Goal: Transaction & Acquisition: Obtain resource

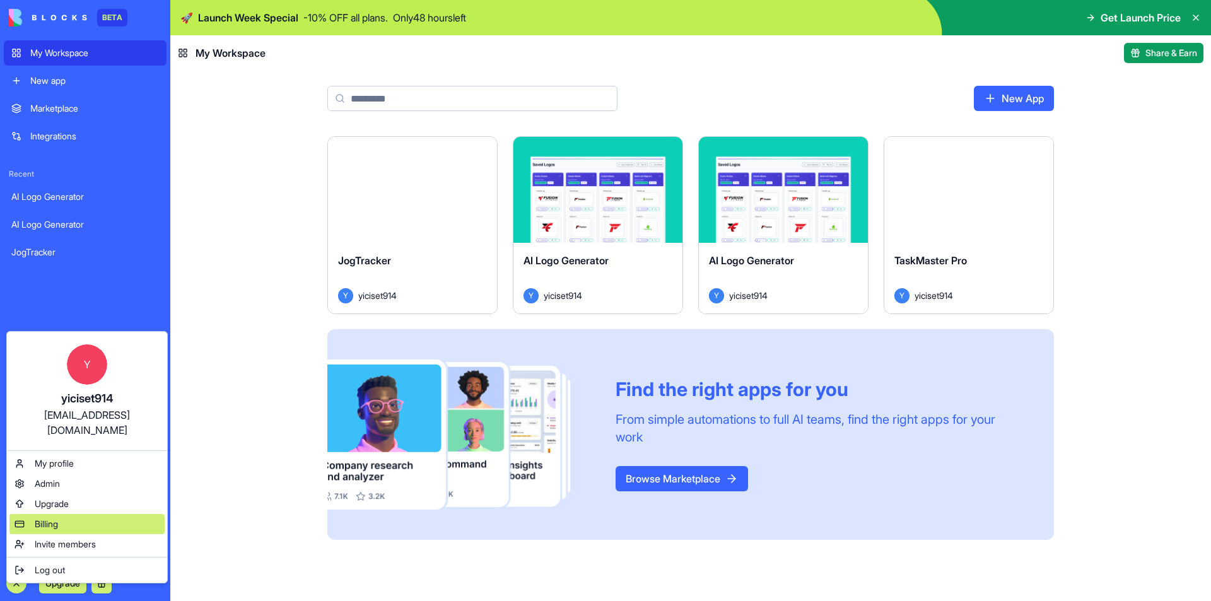
click at [49, 518] on span "Billing" at bounding box center [46, 524] width 23 height 13
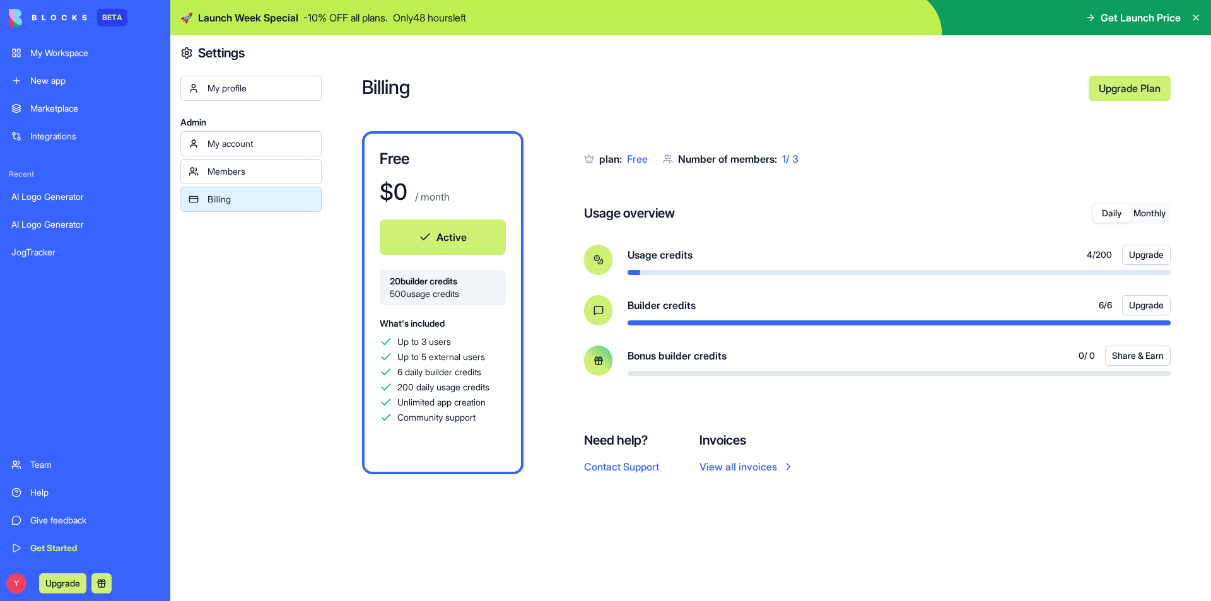
click at [1140, 349] on button "Share & Earn" at bounding box center [1138, 356] width 66 height 20
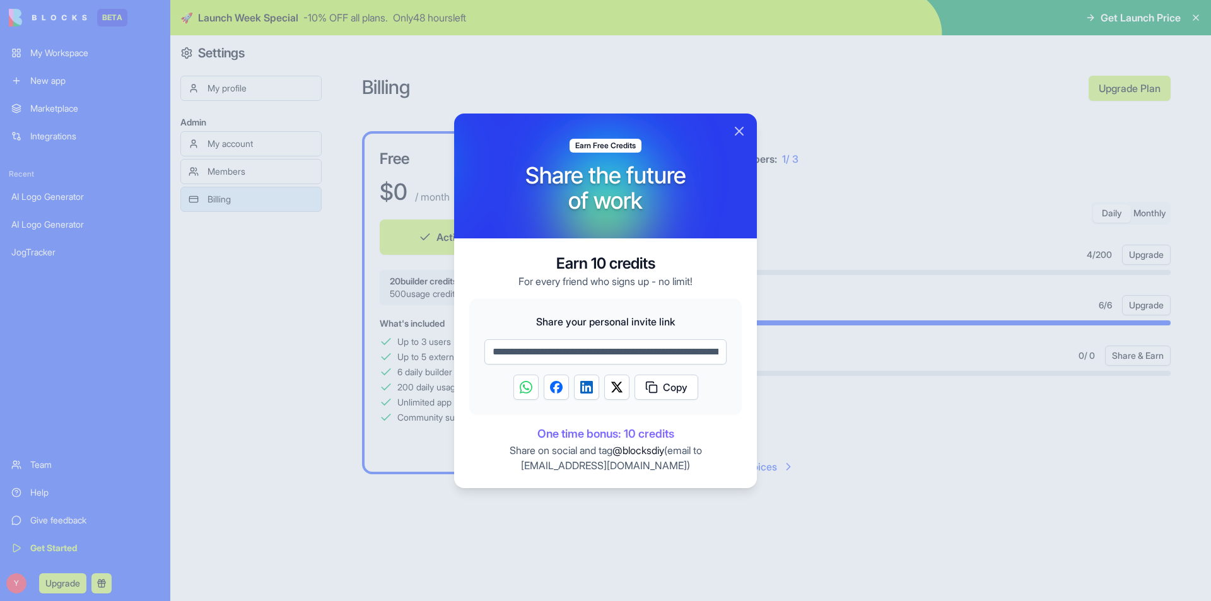
scroll to position [0, 170]
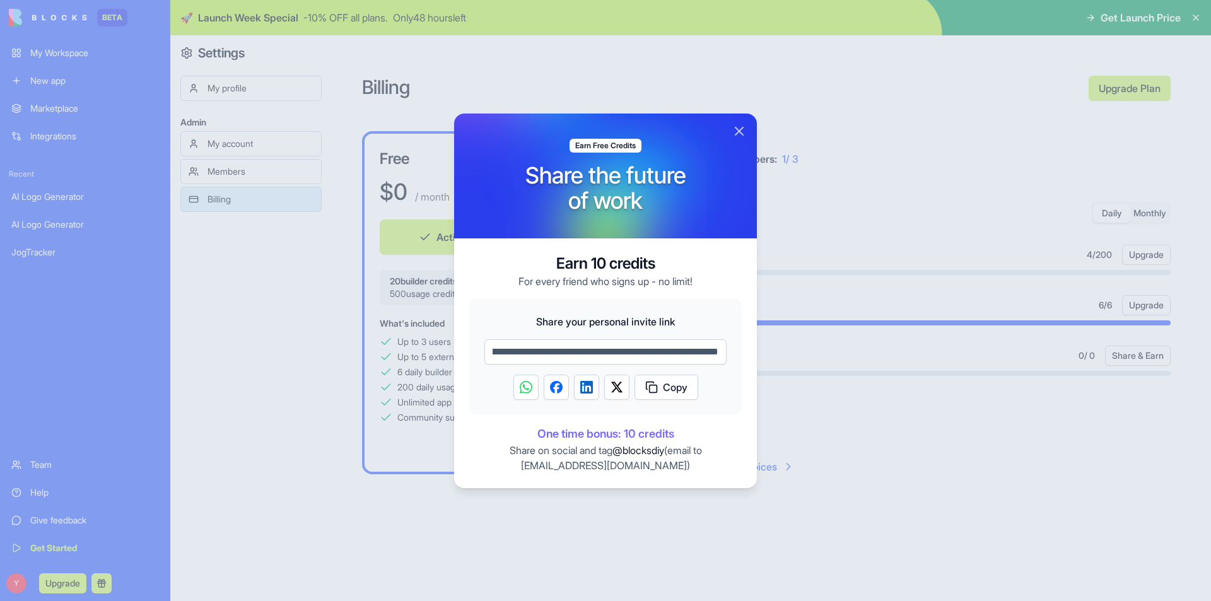
drag, startPoint x: 530, startPoint y: 350, endPoint x: 964, endPoint y: 349, distance: 433.9
click at [964, 349] on body "**********" at bounding box center [605, 300] width 1211 height 601
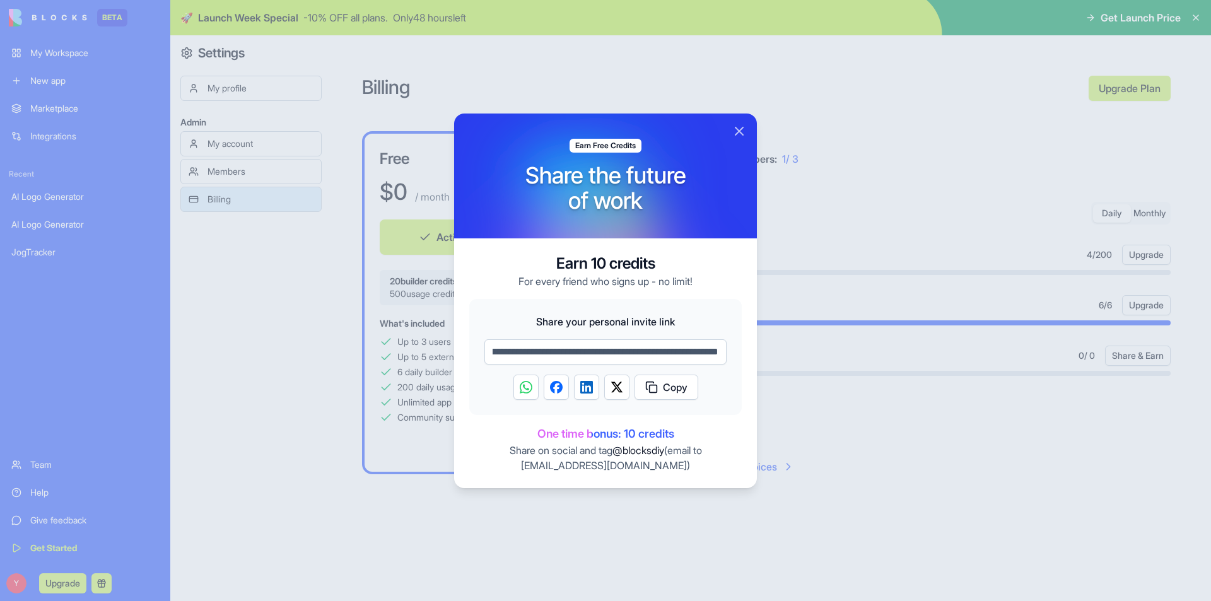
click at [711, 317] on span "Share your personal invite link" at bounding box center [605, 321] width 242 height 15
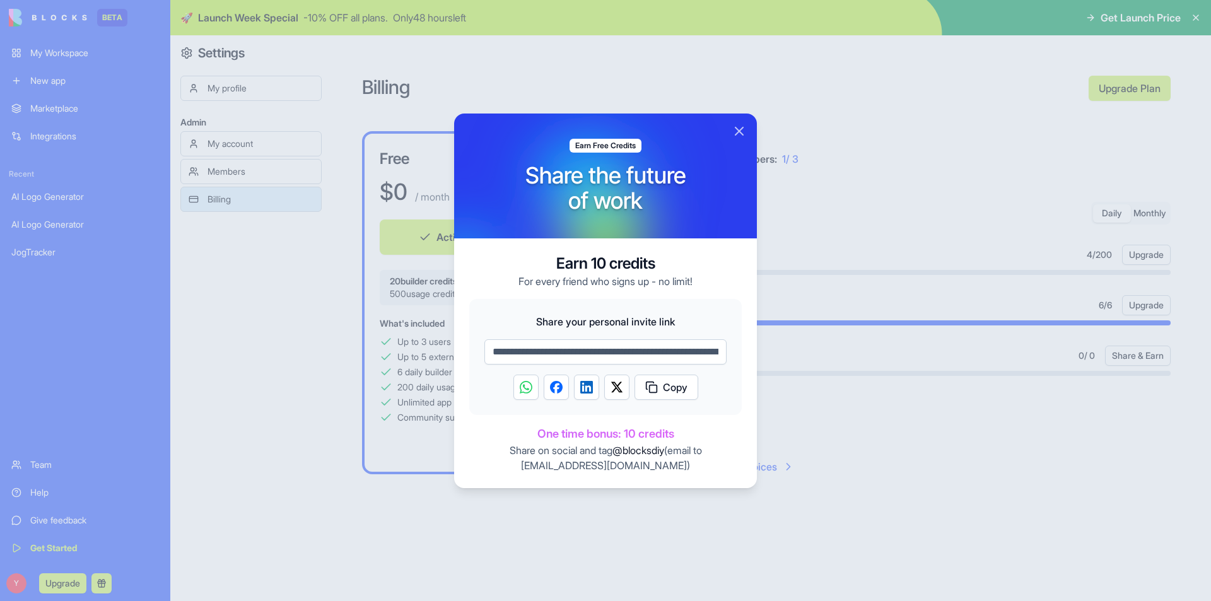
click at [562, 387] on img "Share on Facebook" at bounding box center [556, 387] width 13 height 13
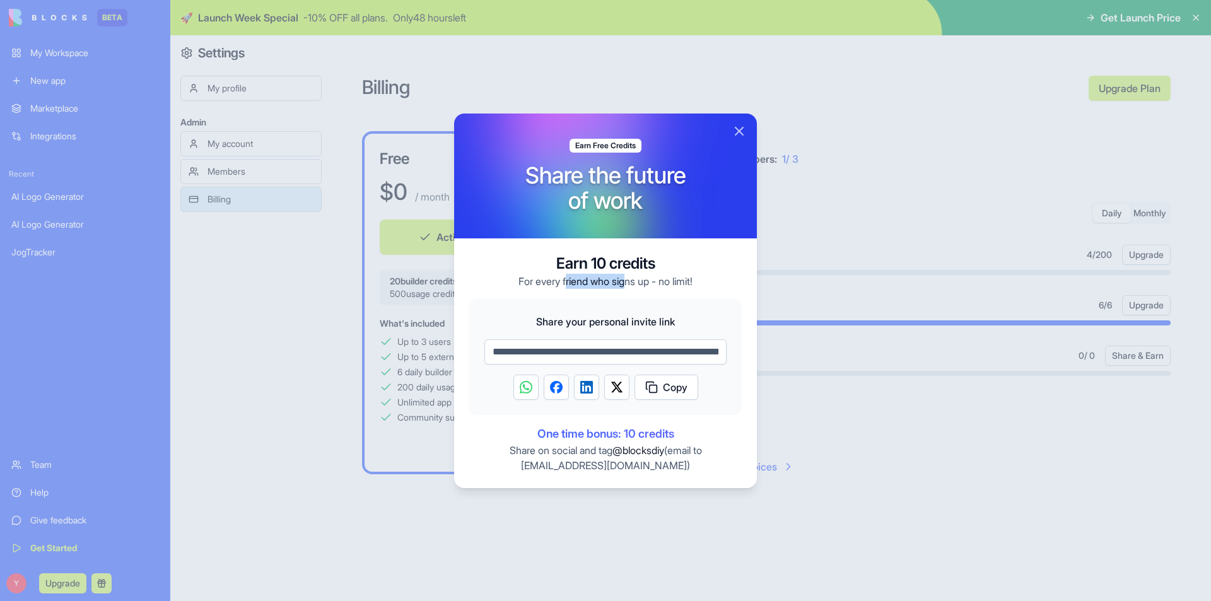
drag, startPoint x: 578, startPoint y: 284, endPoint x: 649, endPoint y: 286, distance: 71.3
click at [626, 284] on p "For every friend who signs up - no limit!" at bounding box center [605, 281] width 174 height 15
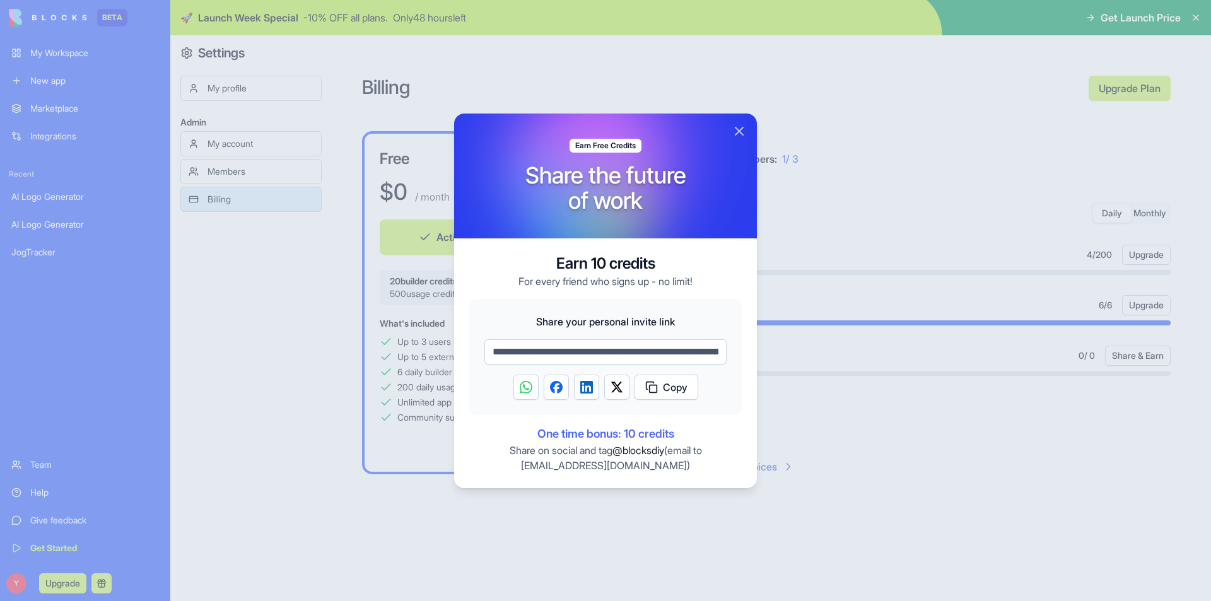
click at [651, 286] on p "For every friend who signs up - no limit!" at bounding box center [605, 281] width 174 height 15
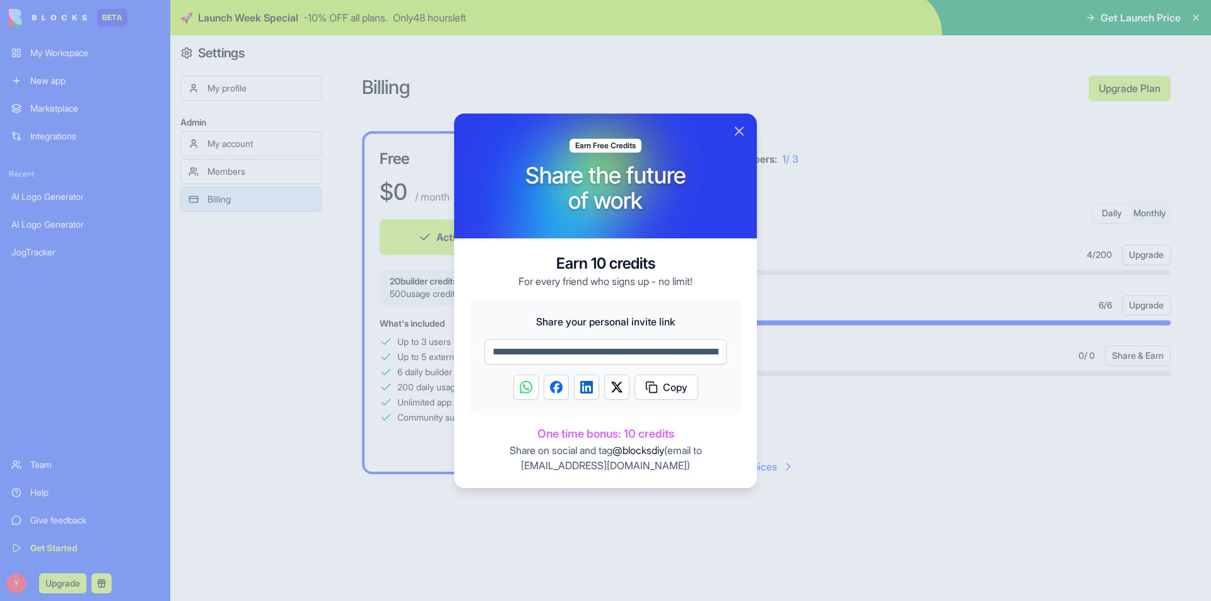
click at [687, 296] on div "**********" at bounding box center [605, 363] width 303 height 250
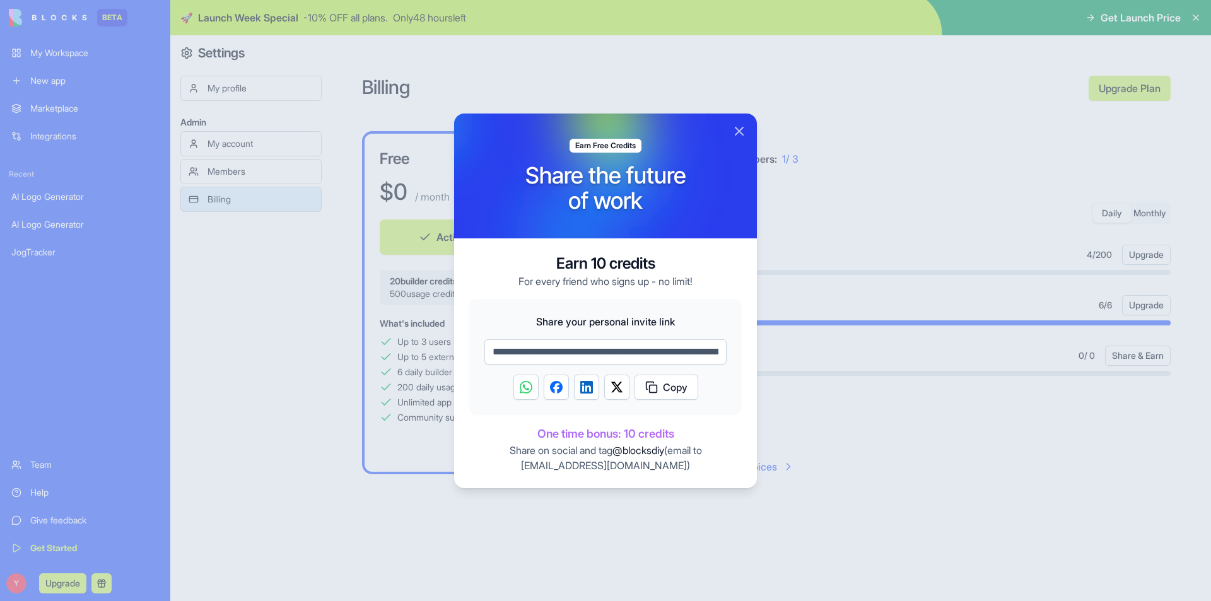
click at [882, 298] on div at bounding box center [605, 300] width 1211 height 601
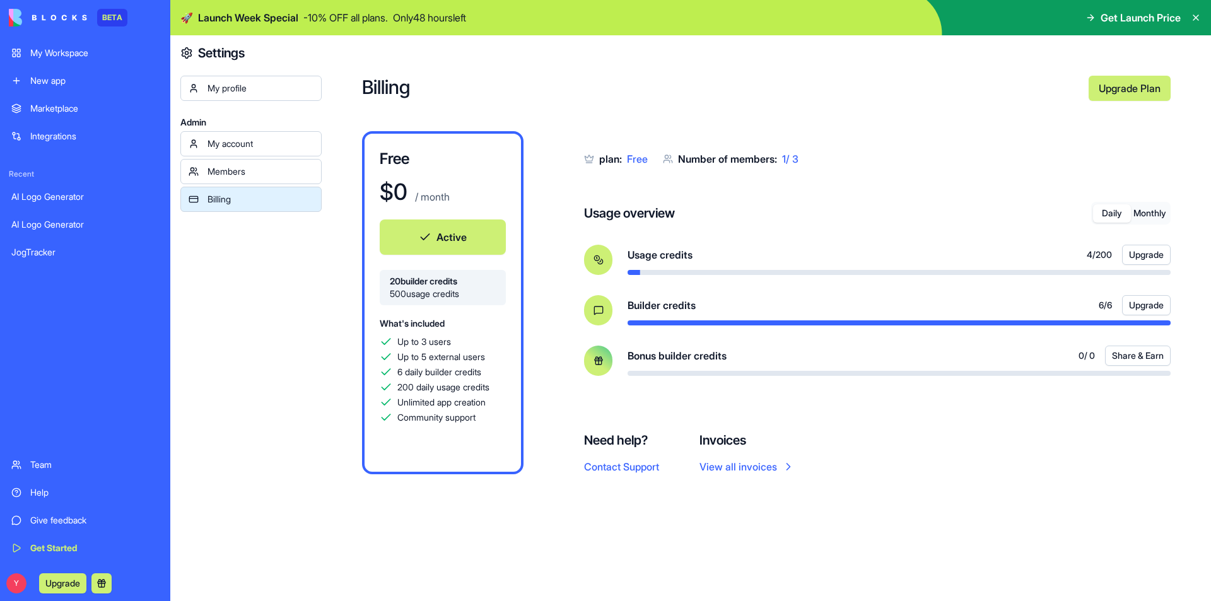
drag, startPoint x: 1082, startPoint y: 314, endPoint x: 1099, endPoint y: 313, distance: 16.4
click at [1083, 314] on div "Builder credits 6 / 6 Upgrade" at bounding box center [898, 305] width 543 height 20
click at [743, 365] on div "Bonus builder credits 0 / 0 Share & Earn" at bounding box center [898, 356] width 543 height 20
click at [657, 368] on div "Bonus builder credits 0 / 0 Share & Earn" at bounding box center [898, 361] width 543 height 30
drag, startPoint x: 660, startPoint y: 363, endPoint x: 777, endPoint y: 353, distance: 117.2
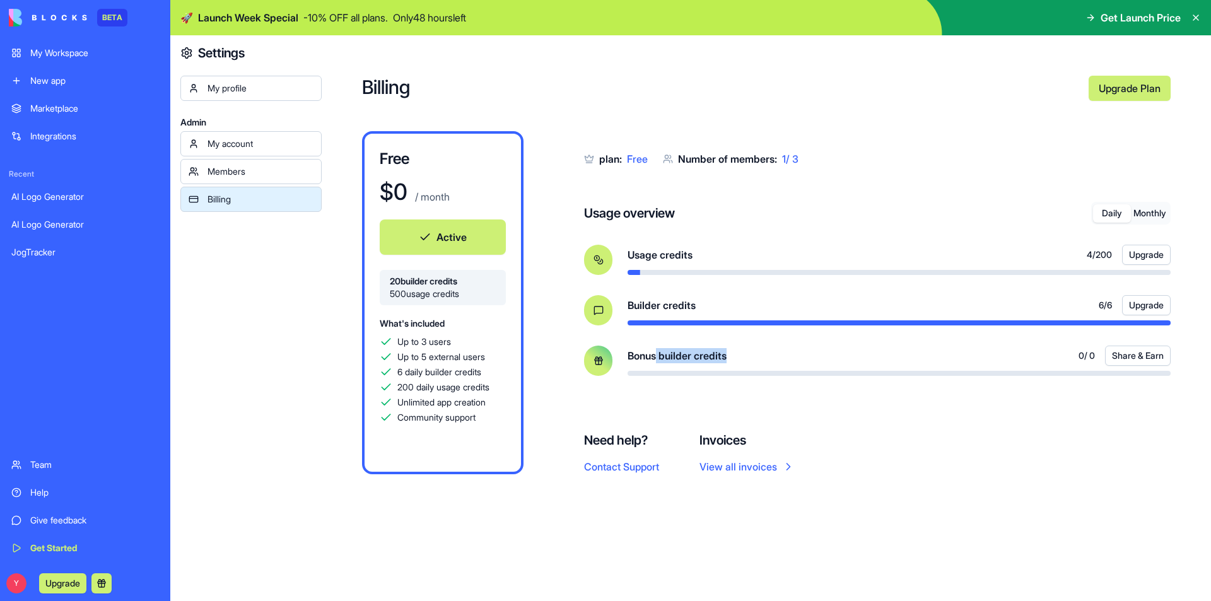
click at [764, 354] on div "Bonus builder credits 0 / 0 Share & Earn" at bounding box center [898, 356] width 543 height 20
click at [948, 364] on div "Bonus builder credits 0 / 0 Share & Earn" at bounding box center [898, 356] width 543 height 20
click at [1078, 361] on span "0 / 0" at bounding box center [1086, 355] width 16 height 13
click at [1095, 357] on div "0 / 0 Share & Earn" at bounding box center [1124, 356] width 92 height 20
click at [865, 361] on div "Bonus builder credits 0 / 0 Share & Earn" at bounding box center [898, 356] width 543 height 20
